Goal: Task Accomplishment & Management: Use online tool/utility

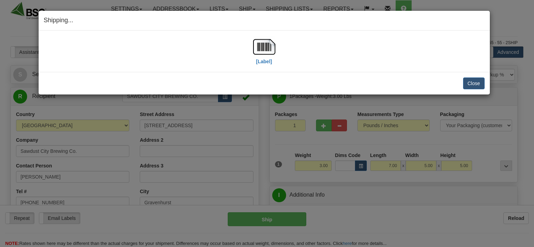
select select "0"
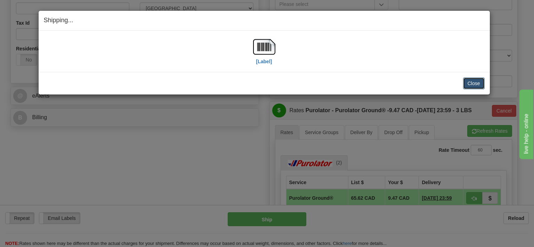
click at [472, 83] on button "Close" at bounding box center [474, 84] width 22 height 12
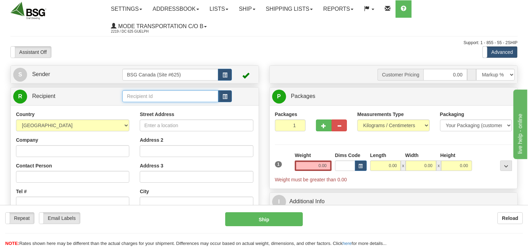
click at [151, 96] on input "text" at bounding box center [170, 96] width 96 height 12
click at [145, 94] on input "text" at bounding box center [170, 96] width 96 height 12
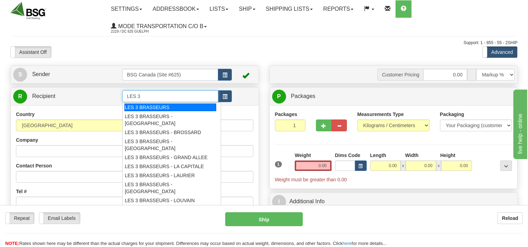
click at [170, 105] on div "LES 3 BRASSEURS" at bounding box center [170, 108] width 92 height 8
type input "LES 3 BRASSEURS"
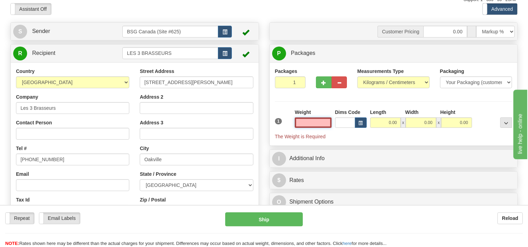
scroll to position [43, 0]
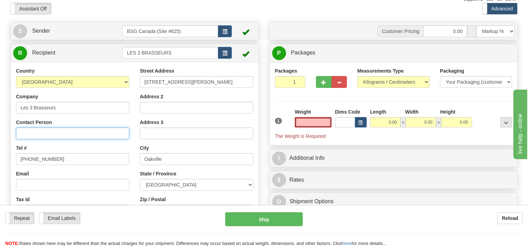
type input "0.00"
click at [68, 133] on input "Contact Person" at bounding box center [72, 134] width 113 height 12
type input "[PERSON_NAME]"
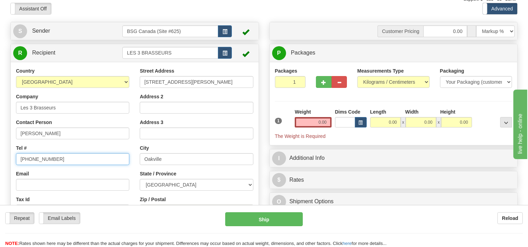
drag, startPoint x: 62, startPoint y: 161, endPoint x: 0, endPoint y: 155, distance: 62.1
click at [16, 155] on input "[PHONE_NUMBER]" at bounding box center [72, 159] width 113 height 12
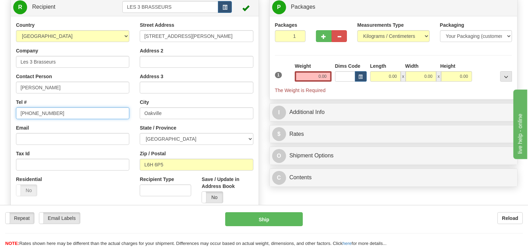
scroll to position [90, 0]
type input "[PHONE_NUMBER]"
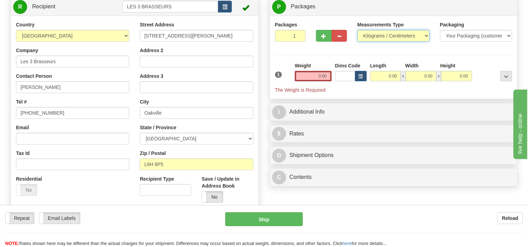
click at [357, 30] on select "Pounds / Inches Kilograms / Centimeters" at bounding box center [393, 36] width 72 height 12
select select "0"
click option "Pounds / Inches" at bounding box center [0, 0] width 0 height 0
click at [312, 75] on input "0.00" at bounding box center [313, 76] width 37 height 10
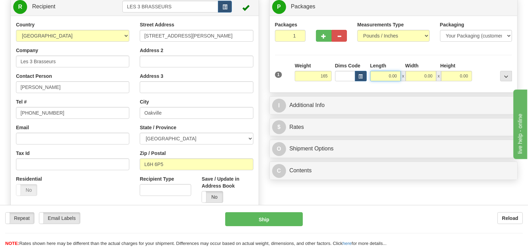
type input "165.00"
click at [384, 74] on input "0.00" at bounding box center [385, 76] width 31 height 10
type input "24.00"
click at [415, 75] on input "0.00" at bounding box center [421, 76] width 31 height 10
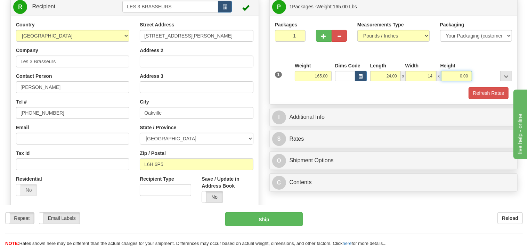
type input "14.00"
click at [453, 77] on input "0.00" at bounding box center [456, 76] width 31 height 10
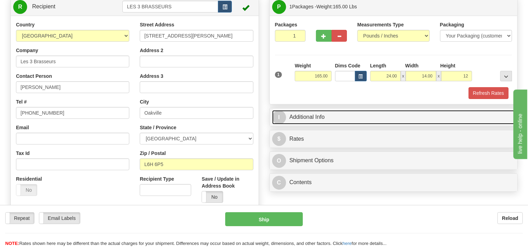
type input "12.00"
click at [359, 116] on link "I Additional Info" at bounding box center [393, 117] width 243 height 14
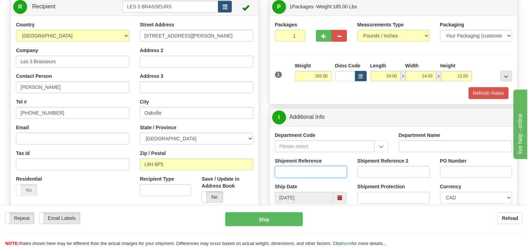
click at [307, 170] on input "Shipment Reference" at bounding box center [311, 172] width 72 height 12
type input "SO170-146963"
click at [298, 34] on input "2" at bounding box center [290, 36] width 31 height 12
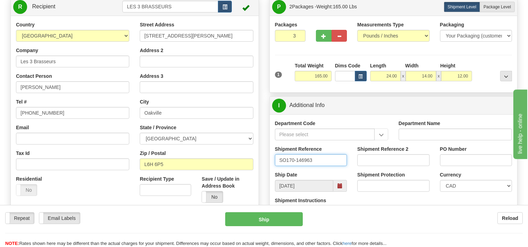
type input "3"
click at [298, 34] on input "3" at bounding box center [290, 36] width 31 height 12
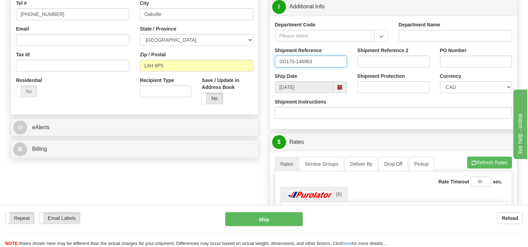
scroll to position [189, 0]
type input "SO170-146963"
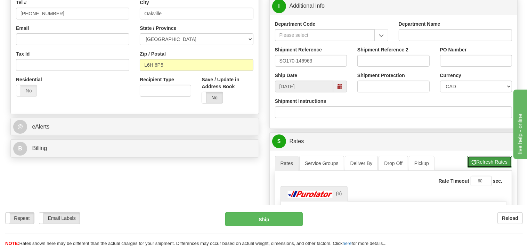
click at [493, 160] on button "Refresh Rates" at bounding box center [489, 162] width 45 height 12
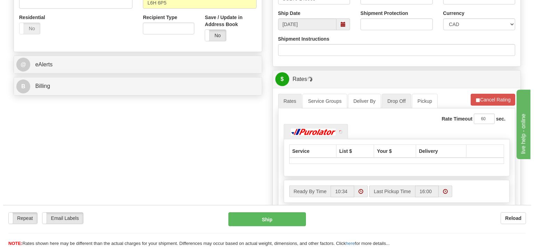
scroll to position [255, 0]
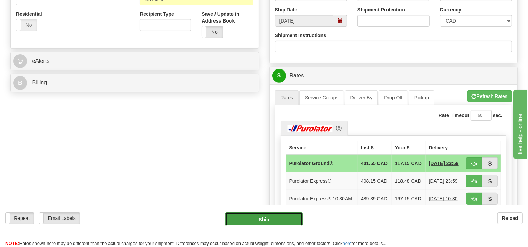
click at [276, 220] on button "Ship" at bounding box center [264, 219] width 78 height 14
type input "260"
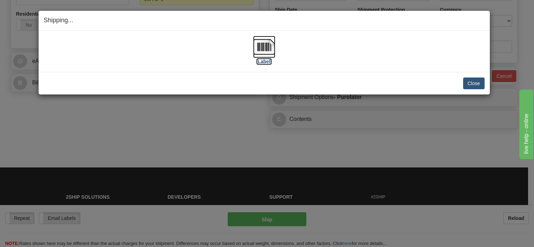
click at [263, 48] on img at bounding box center [264, 47] width 22 height 22
